Goal: Transaction & Acquisition: Purchase product/service

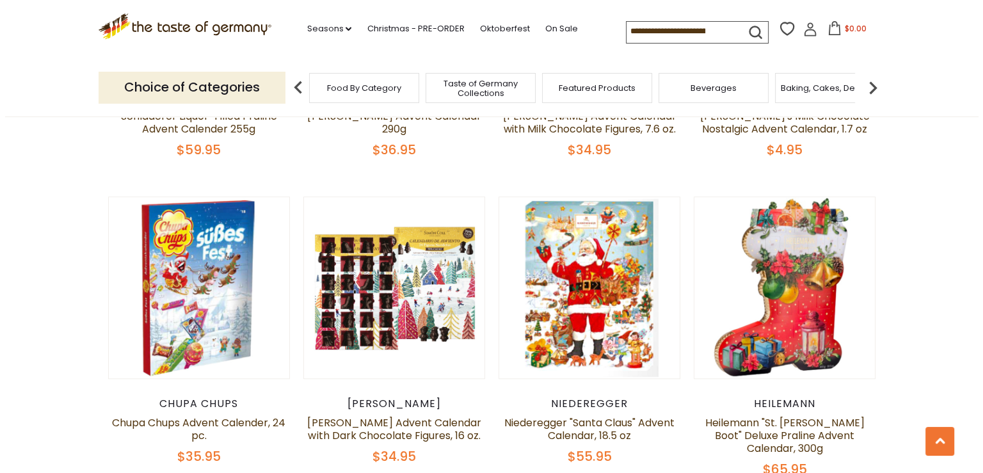
scroll to position [1024, 0]
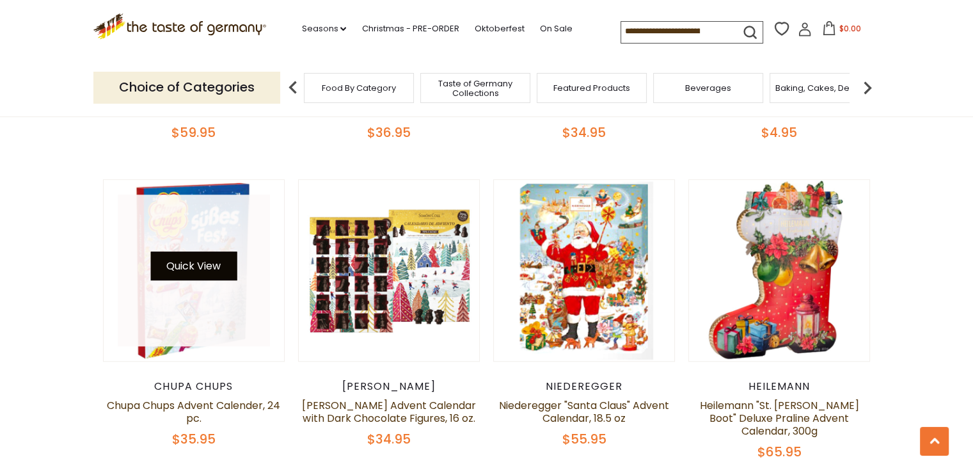
click at [202, 264] on button "Quick View" at bounding box center [193, 266] width 86 height 29
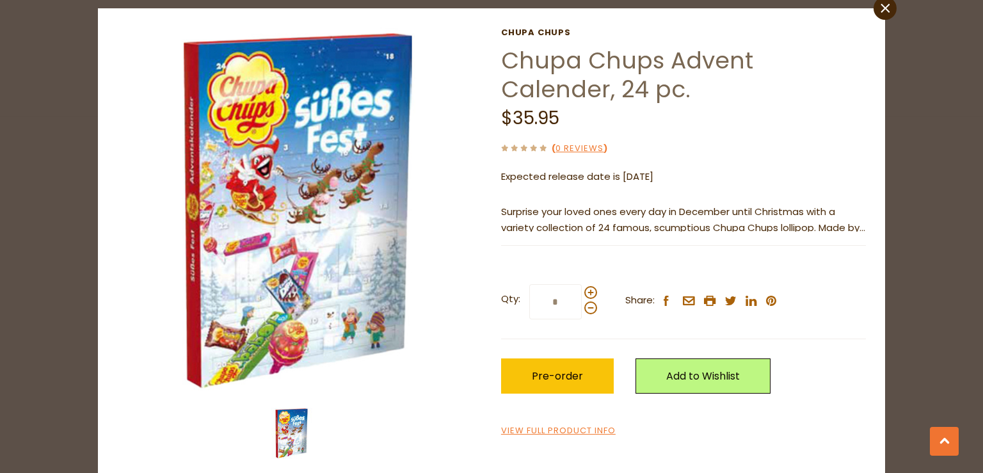
scroll to position [56, 0]
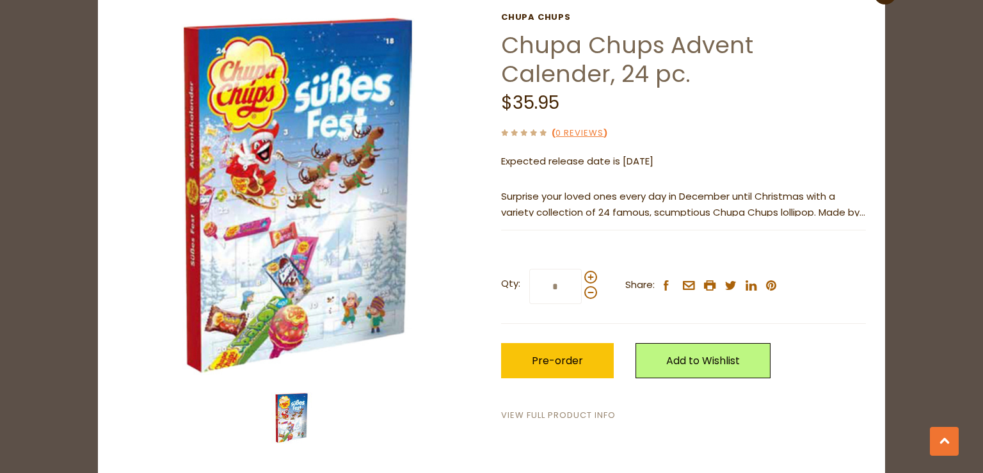
click at [538, 416] on link "View Full Product Info" at bounding box center [558, 415] width 115 height 13
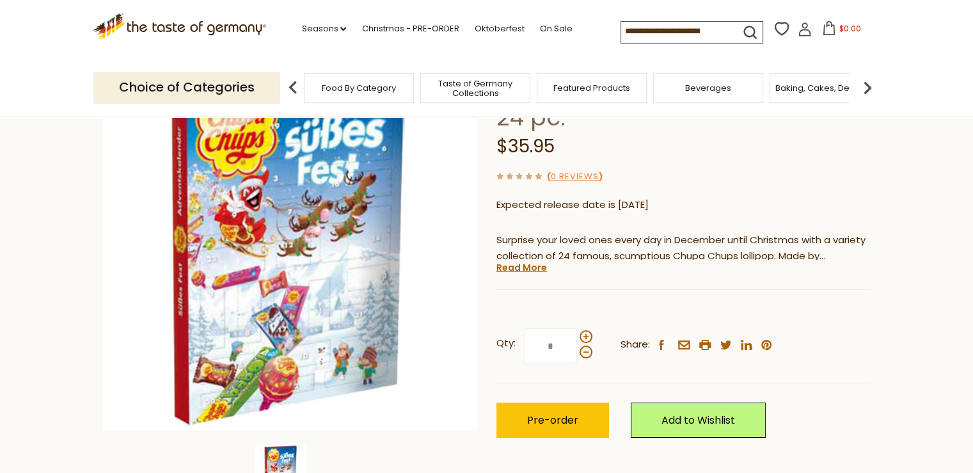
scroll to position [64, 0]
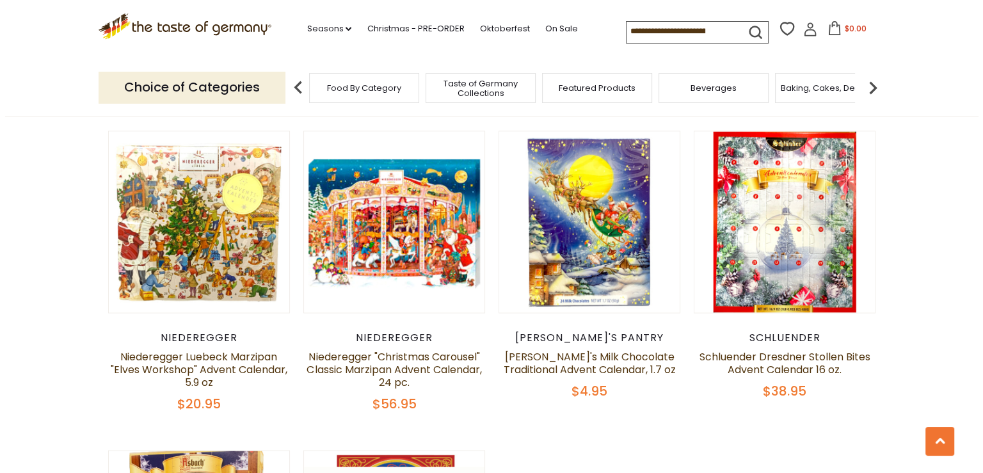
scroll to position [1984, 0]
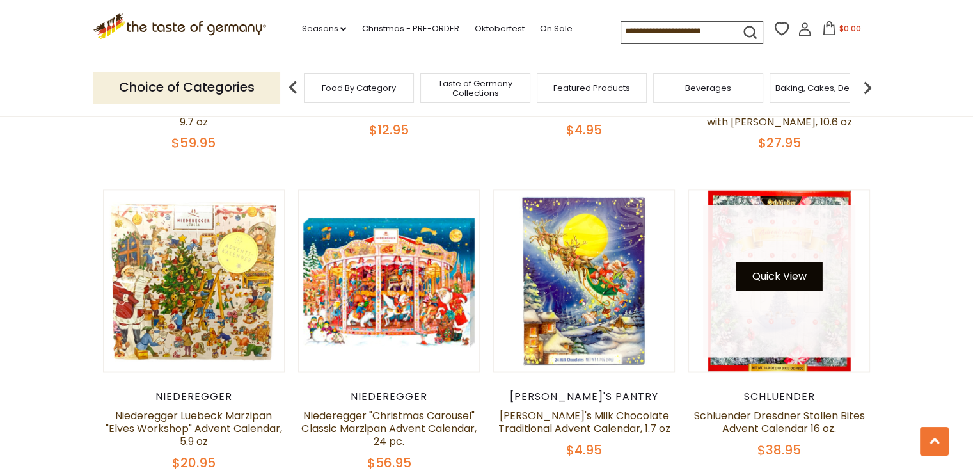
click at [771, 271] on button "Quick View" at bounding box center [780, 276] width 86 height 29
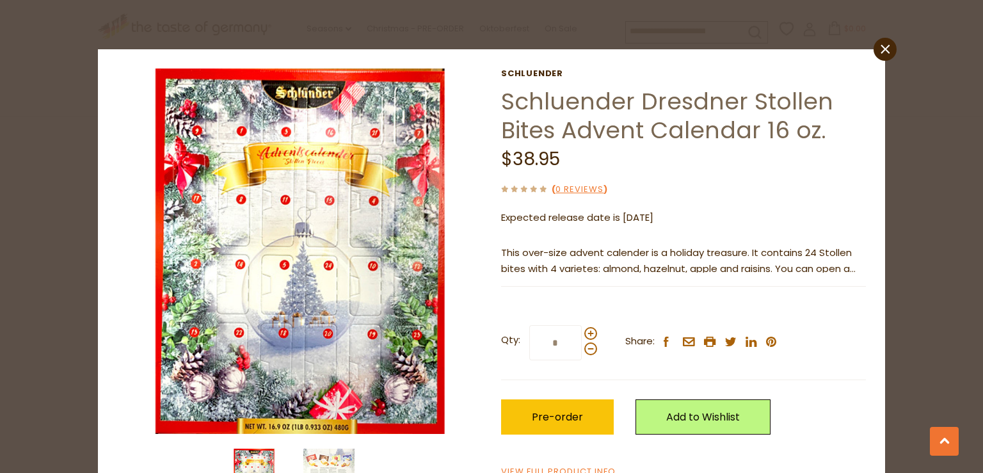
scroll to position [56, 0]
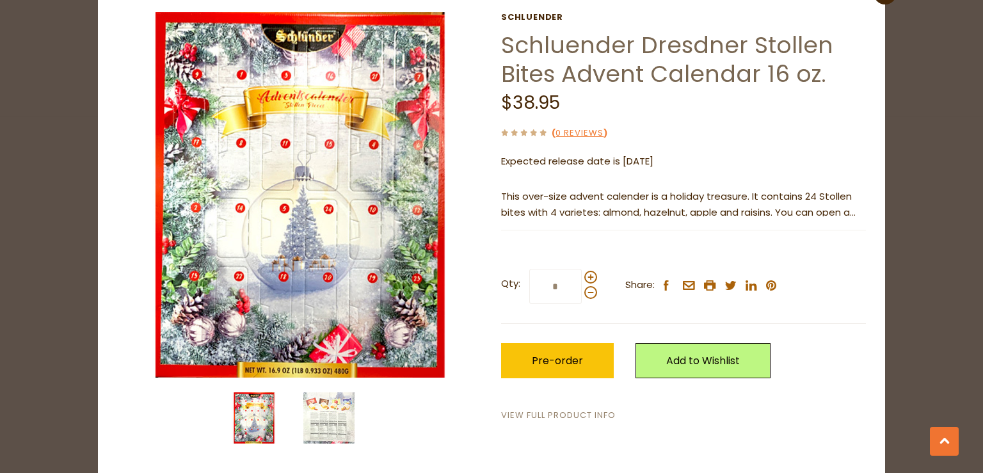
click at [604, 415] on link "View Full Product Info" at bounding box center [558, 415] width 115 height 13
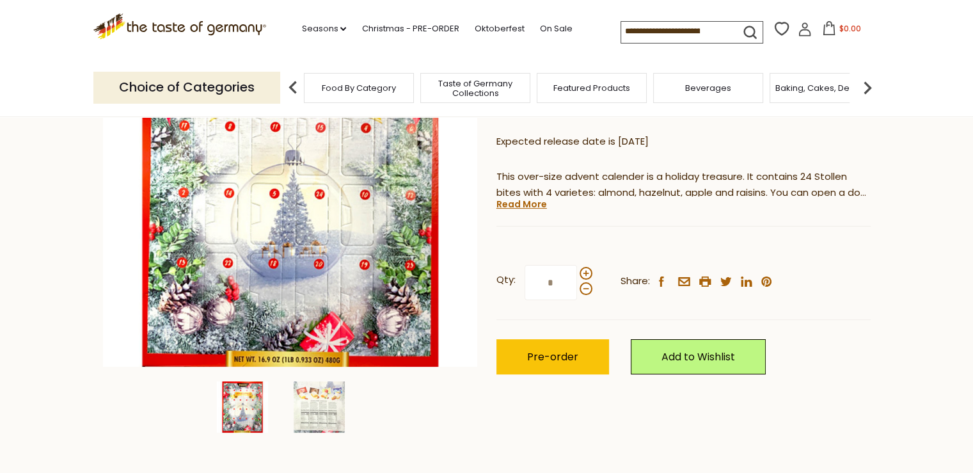
scroll to position [192, 0]
click at [532, 204] on link "Read More" at bounding box center [522, 203] width 51 height 13
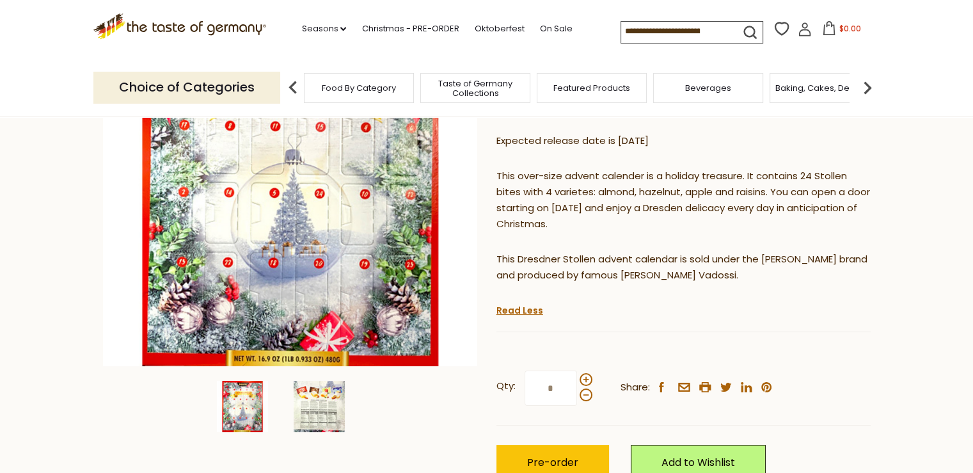
click at [316, 401] on img at bounding box center [319, 406] width 51 height 51
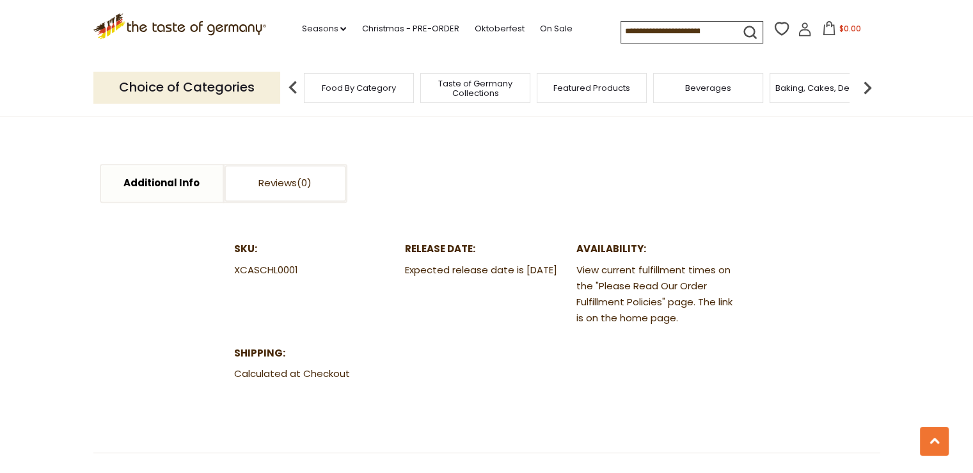
scroll to position [704, 0]
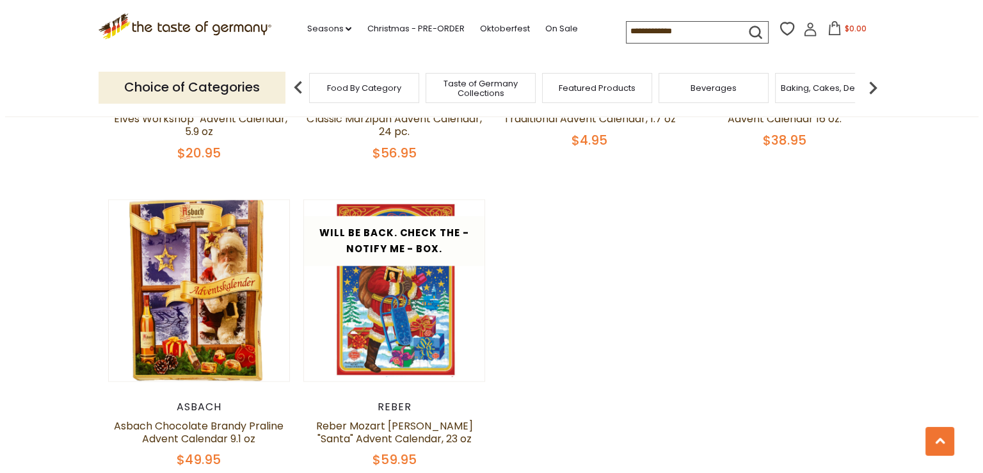
scroll to position [2304, 0]
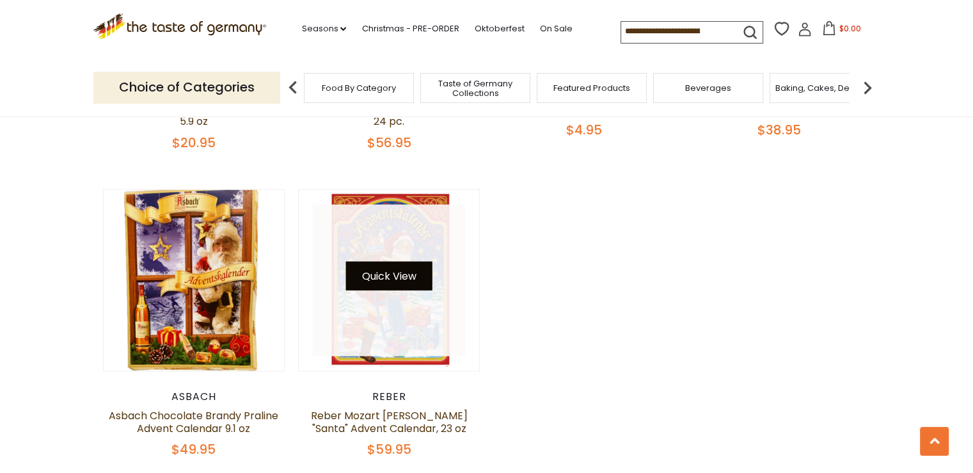
click at [396, 266] on button "Quick View" at bounding box center [389, 275] width 86 height 29
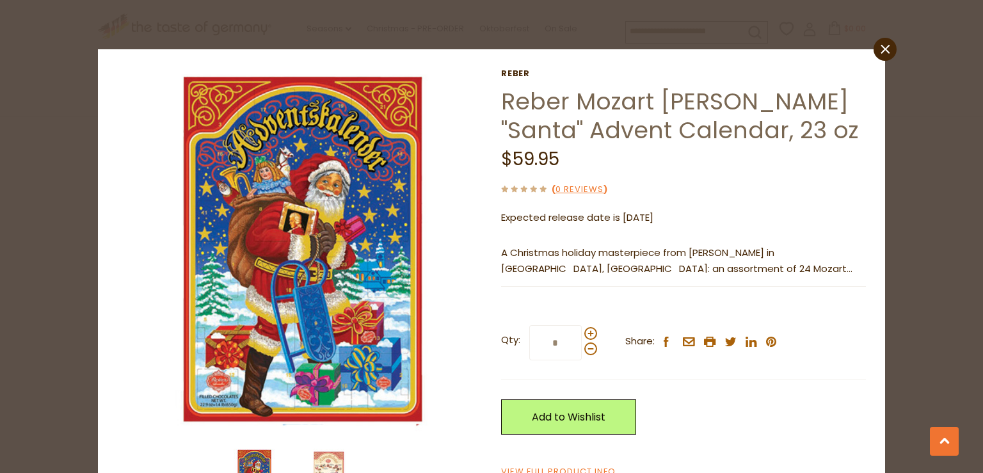
scroll to position [56, 0]
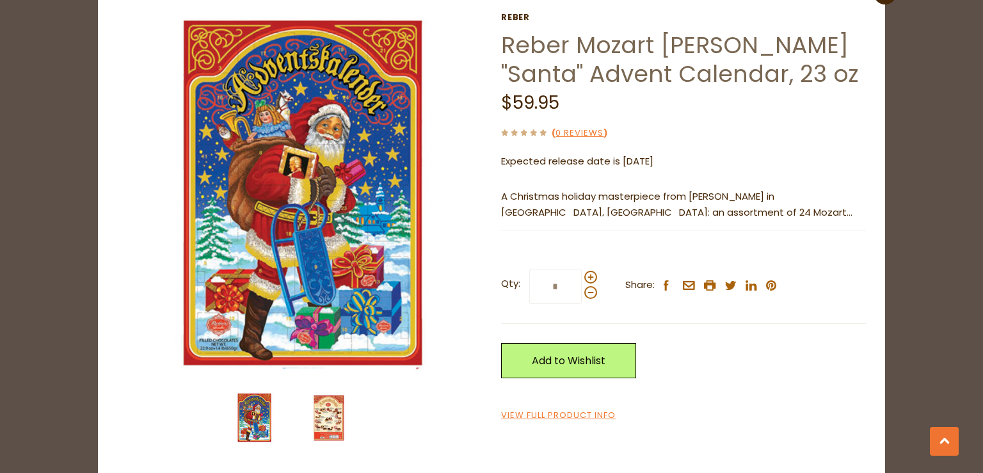
click at [332, 417] on img at bounding box center [328, 417] width 51 height 51
